Goal: Find specific fact: Find specific fact

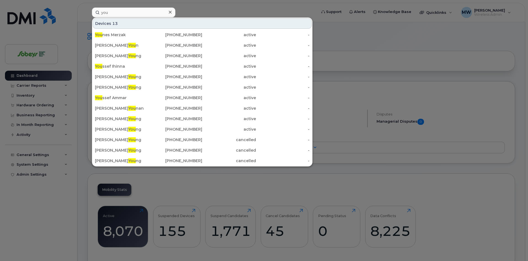
click at [130, 14] on input "you" at bounding box center [134, 12] width 84 height 10
type input "y"
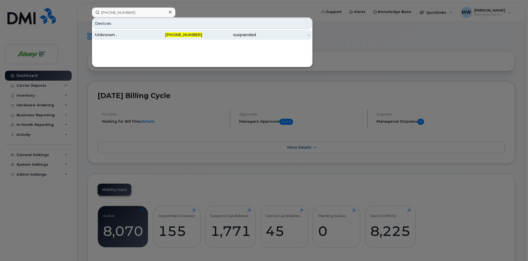
type input "403-827-7188"
click at [131, 36] on div "Unknown ." at bounding box center [122, 35] width 54 height 6
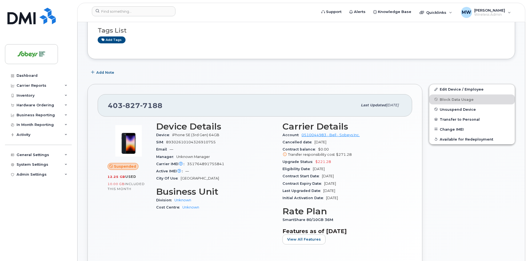
scroll to position [55, 0]
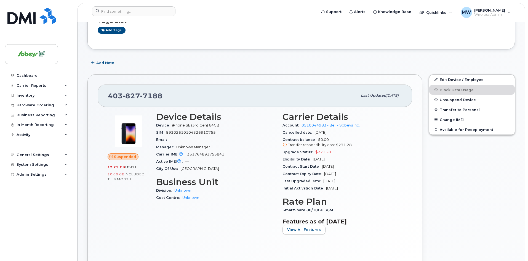
click at [224, 94] on div "[PHONE_NUMBER]" at bounding box center [233, 96] width 250 height 12
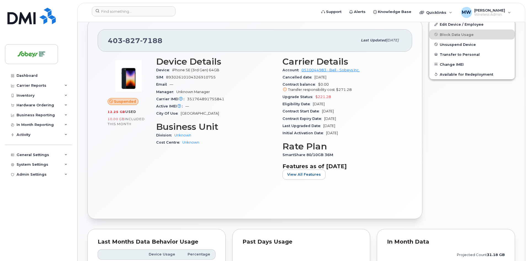
scroll to position [138, 0]
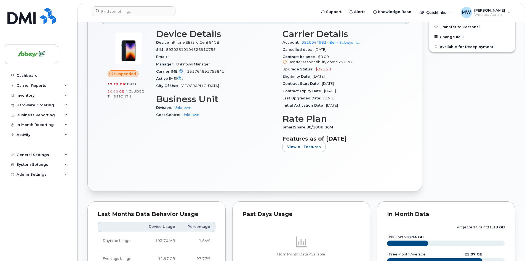
click at [185, 48] on span "89302610104326910755" at bounding box center [191, 49] width 50 height 4
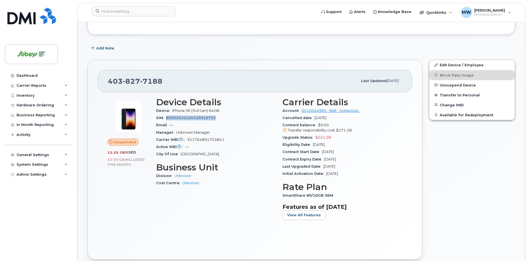
scroll to position [83, 0]
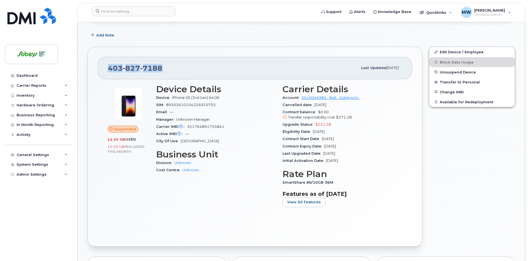
drag, startPoint x: 107, startPoint y: 69, endPoint x: 164, endPoint y: 67, distance: 56.6
click at [164, 67] on div "[PHONE_NUMBER] Last updated [DATE]" at bounding box center [255, 68] width 315 height 22
copy span "[PHONE_NUMBER]"
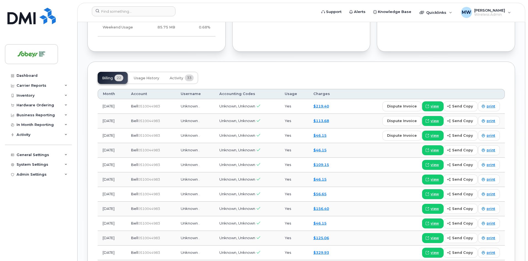
scroll to position [386, 0]
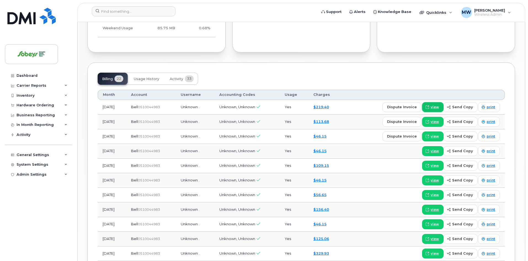
click at [437, 106] on span "view" at bounding box center [435, 107] width 8 height 5
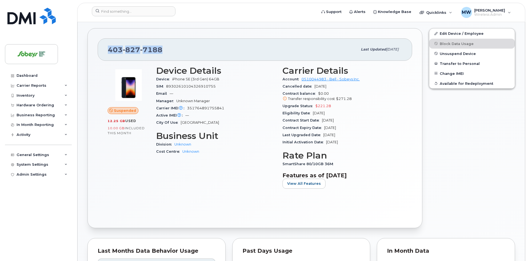
scroll to position [110, 0]
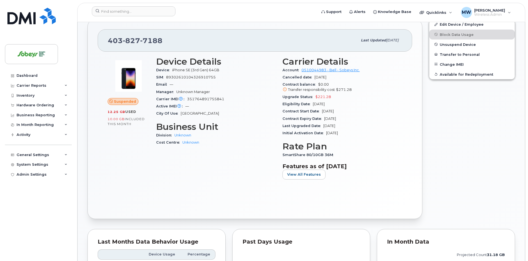
click at [119, 196] on div "Suspended 12.25 GB  used 10.00 GB  included this month Device Details Device iP…" at bounding box center [255, 130] width 315 height 157
click at [122, 190] on div "Suspended 12.25 GB  used 10.00 GB  included this month Device Details Device iP…" at bounding box center [255, 130] width 315 height 157
